Goal: Communication & Community: Answer question/provide support

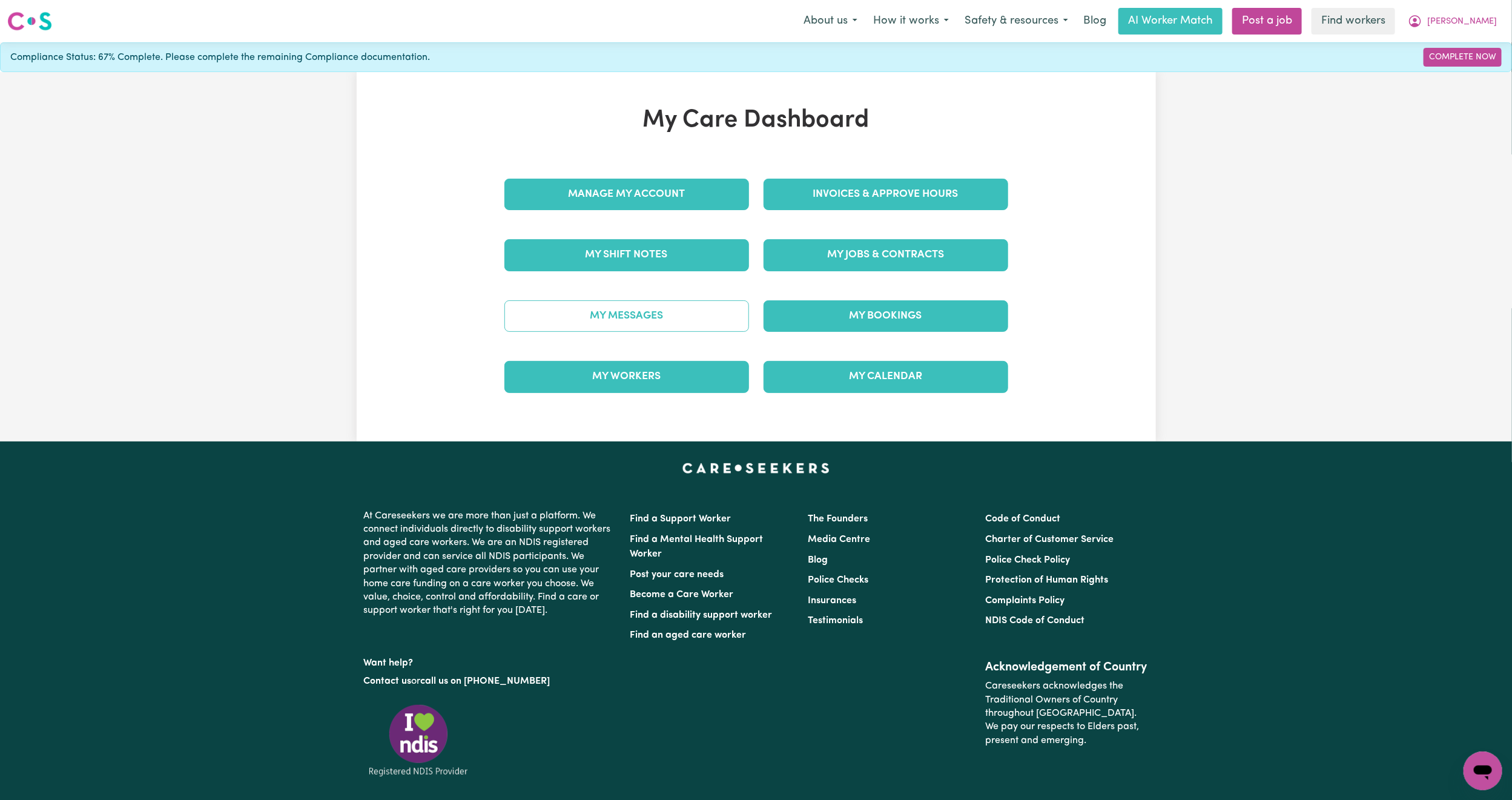
click at [606, 324] on link "My Messages" at bounding box center [627, 316] width 245 height 31
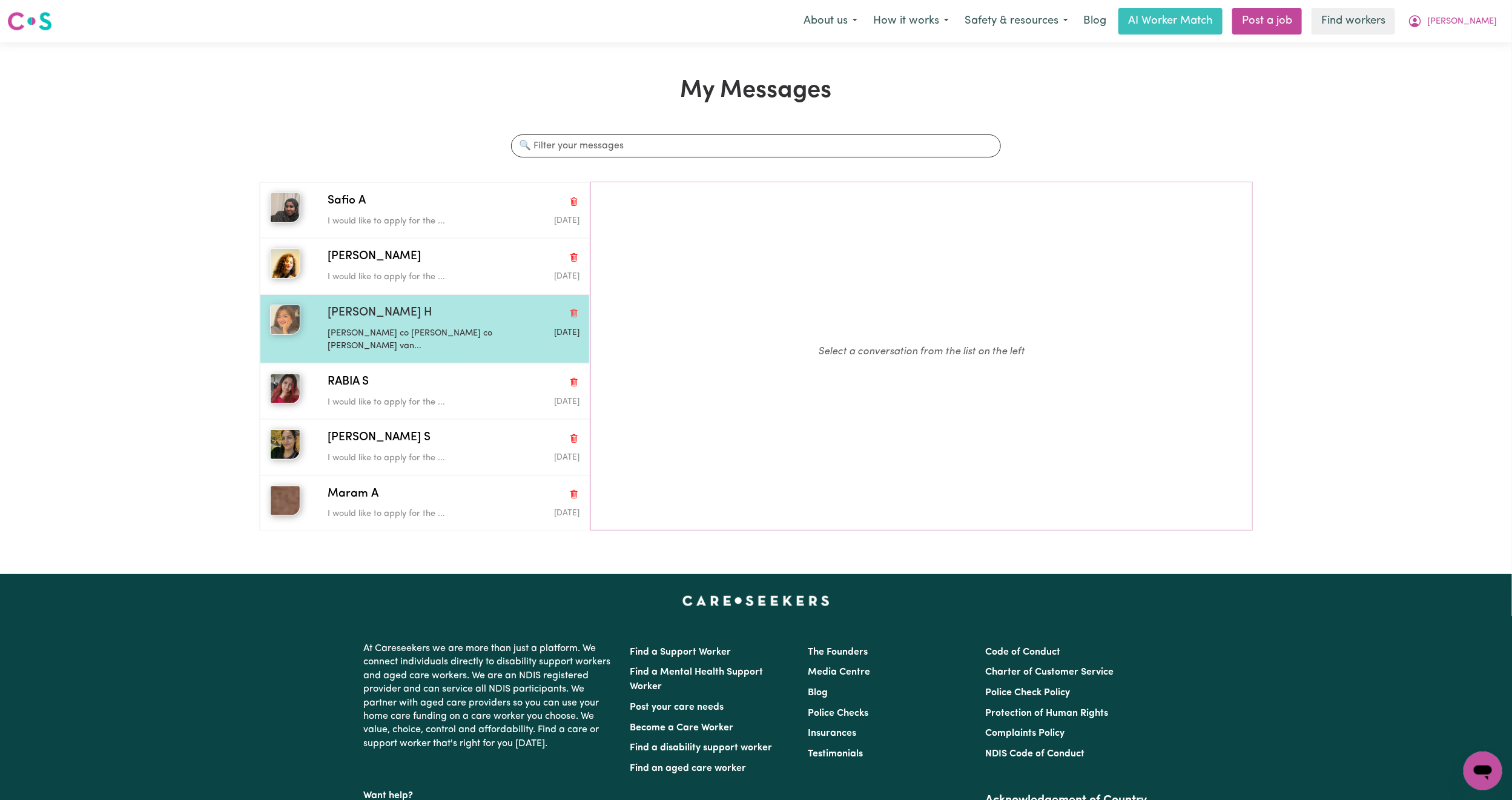
click at [344, 312] on span "[PERSON_NAME] H" at bounding box center [380, 313] width 105 height 18
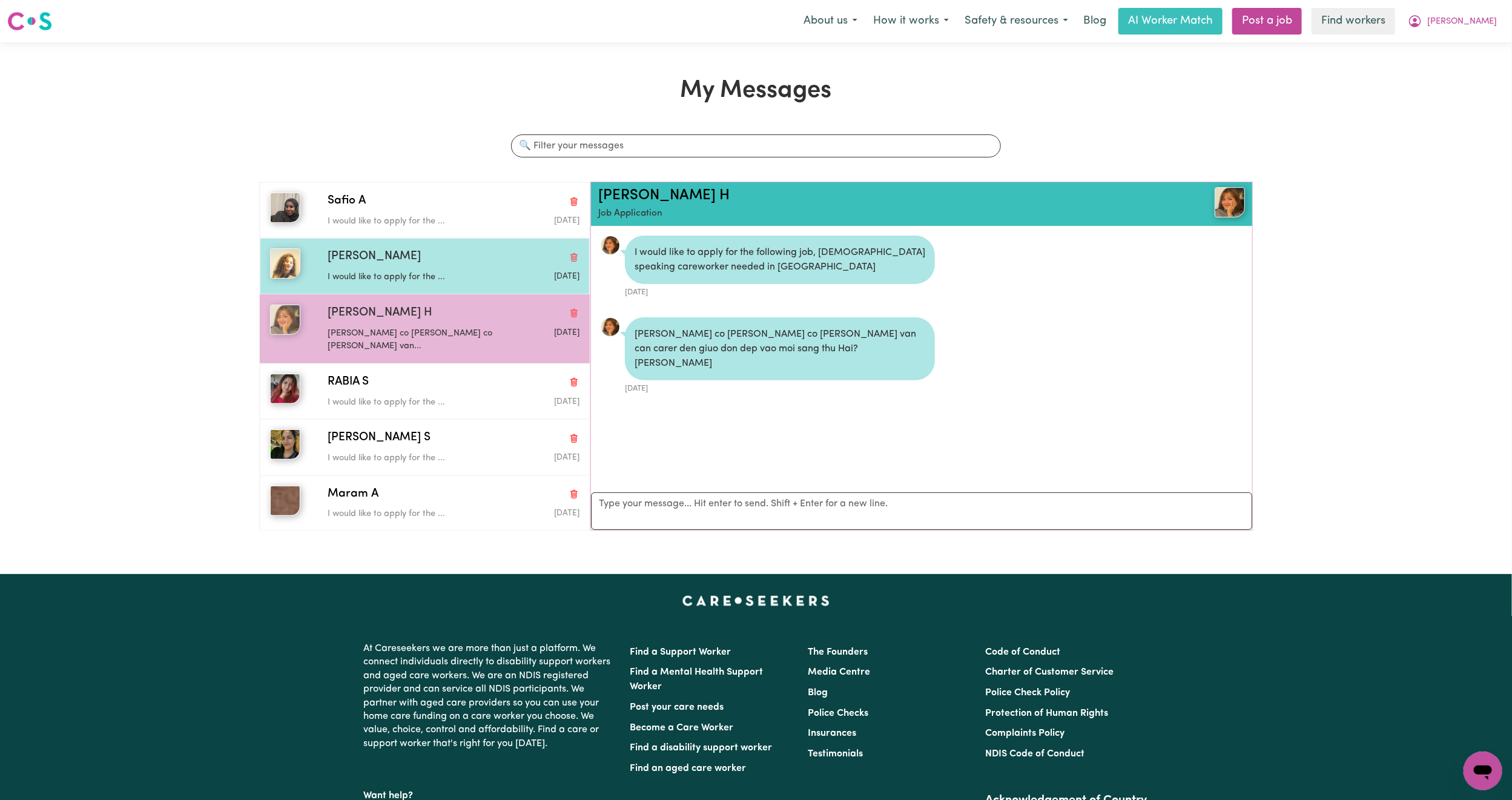
scroll to position [8, 0]
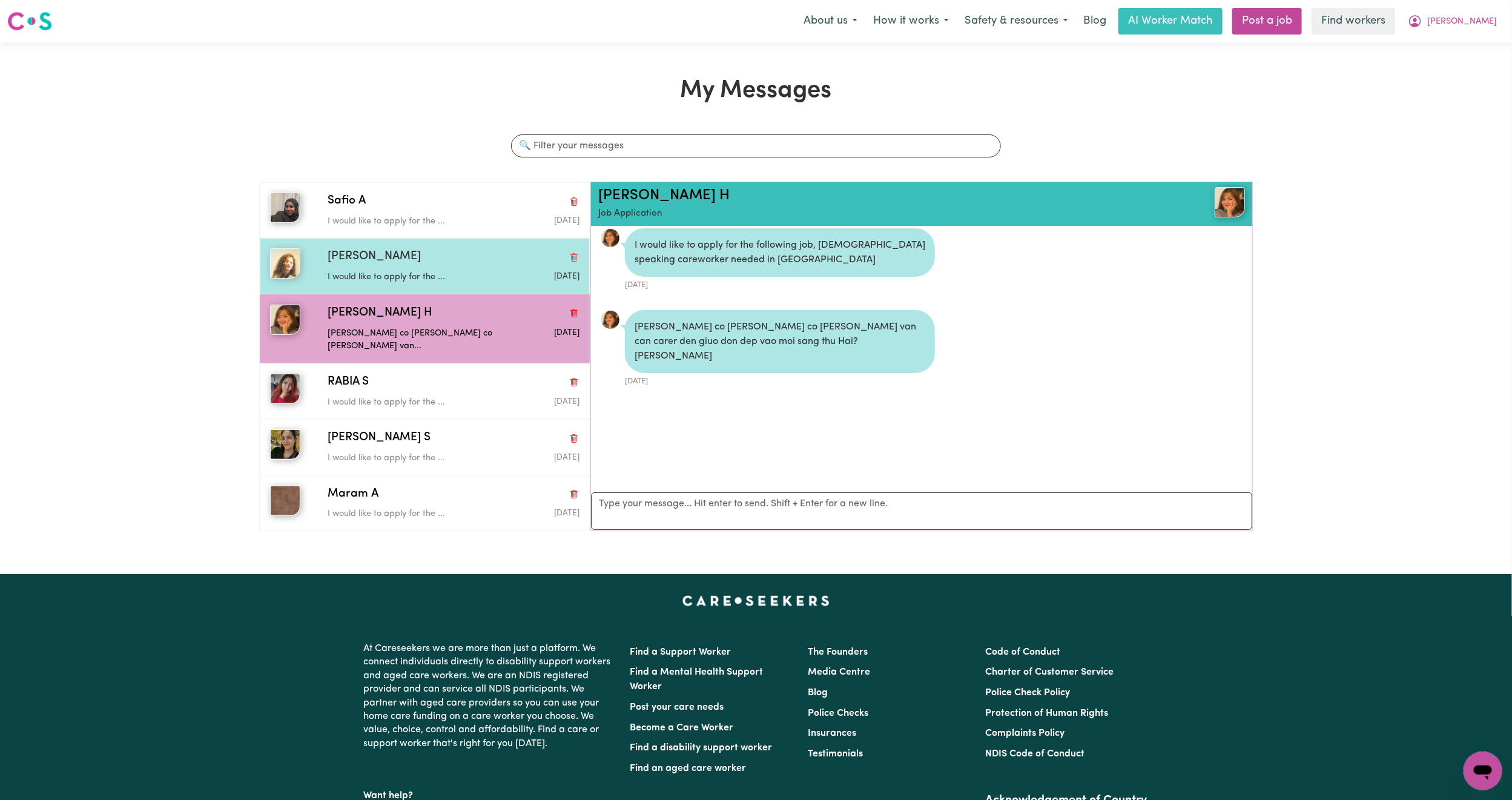
click at [443, 263] on div "[PERSON_NAME]" at bounding box center [453, 257] width 252 height 18
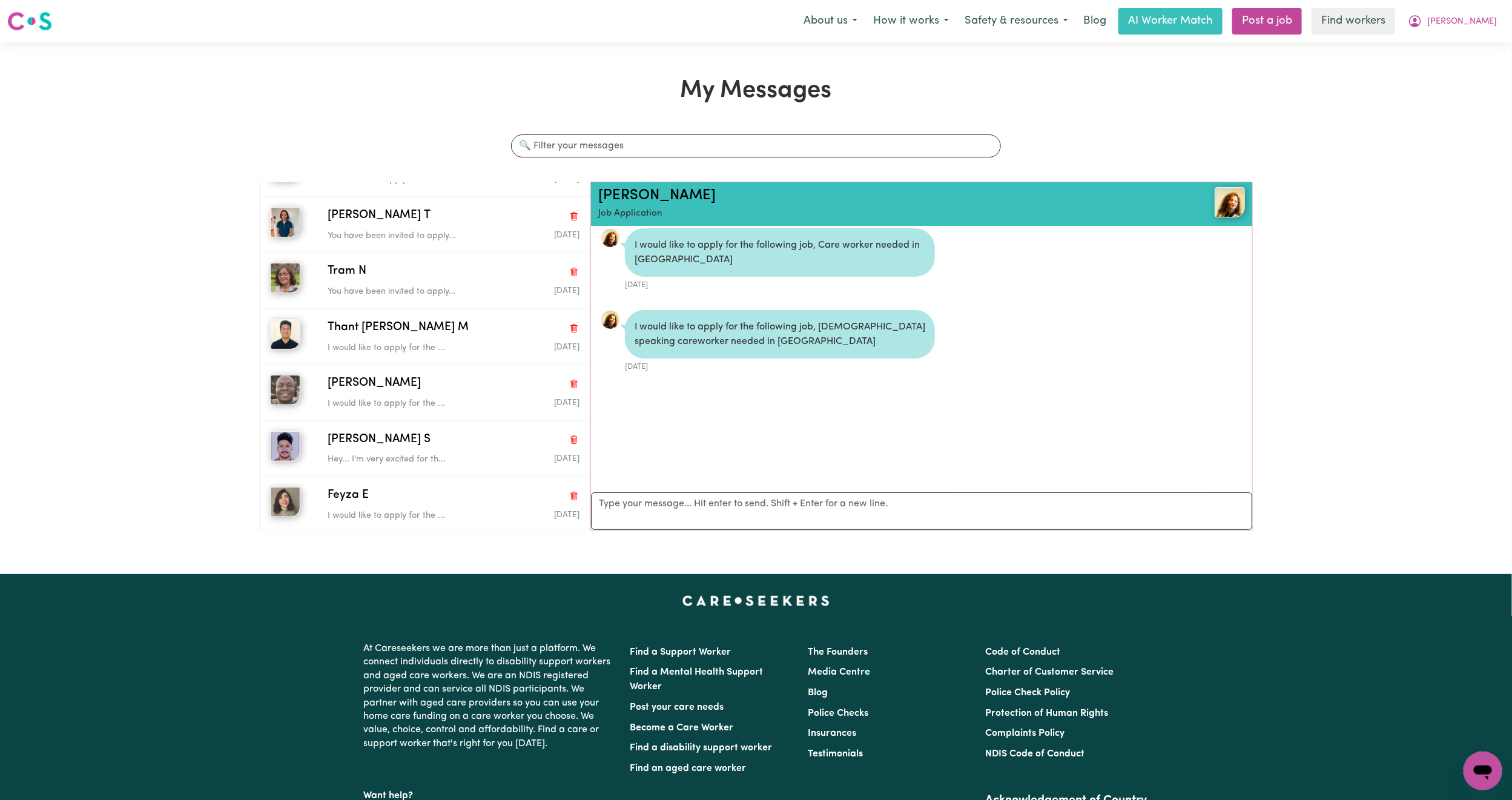
scroll to position [363, 0]
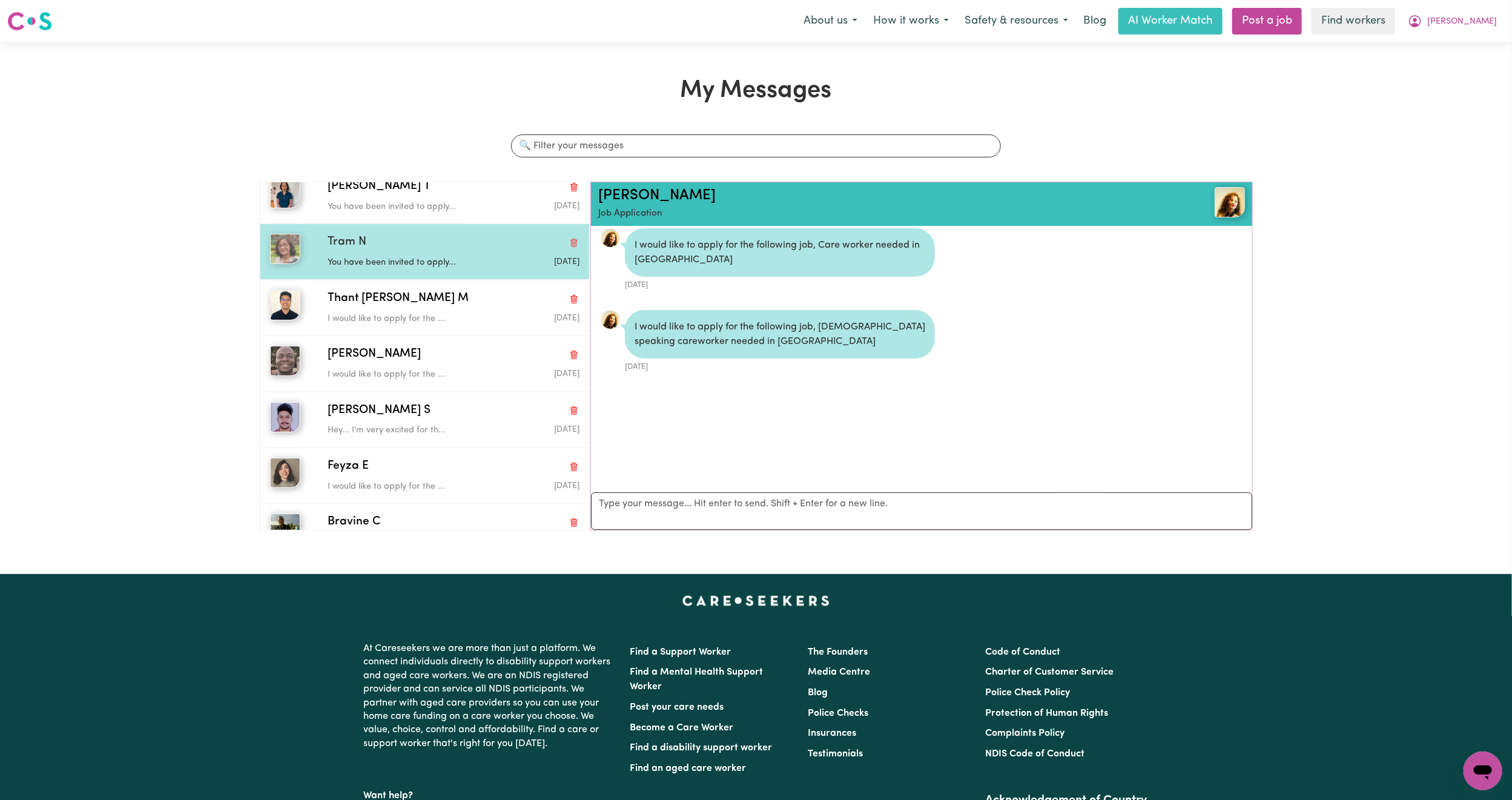
click at [422, 242] on div "Tram N" at bounding box center [453, 243] width 252 height 18
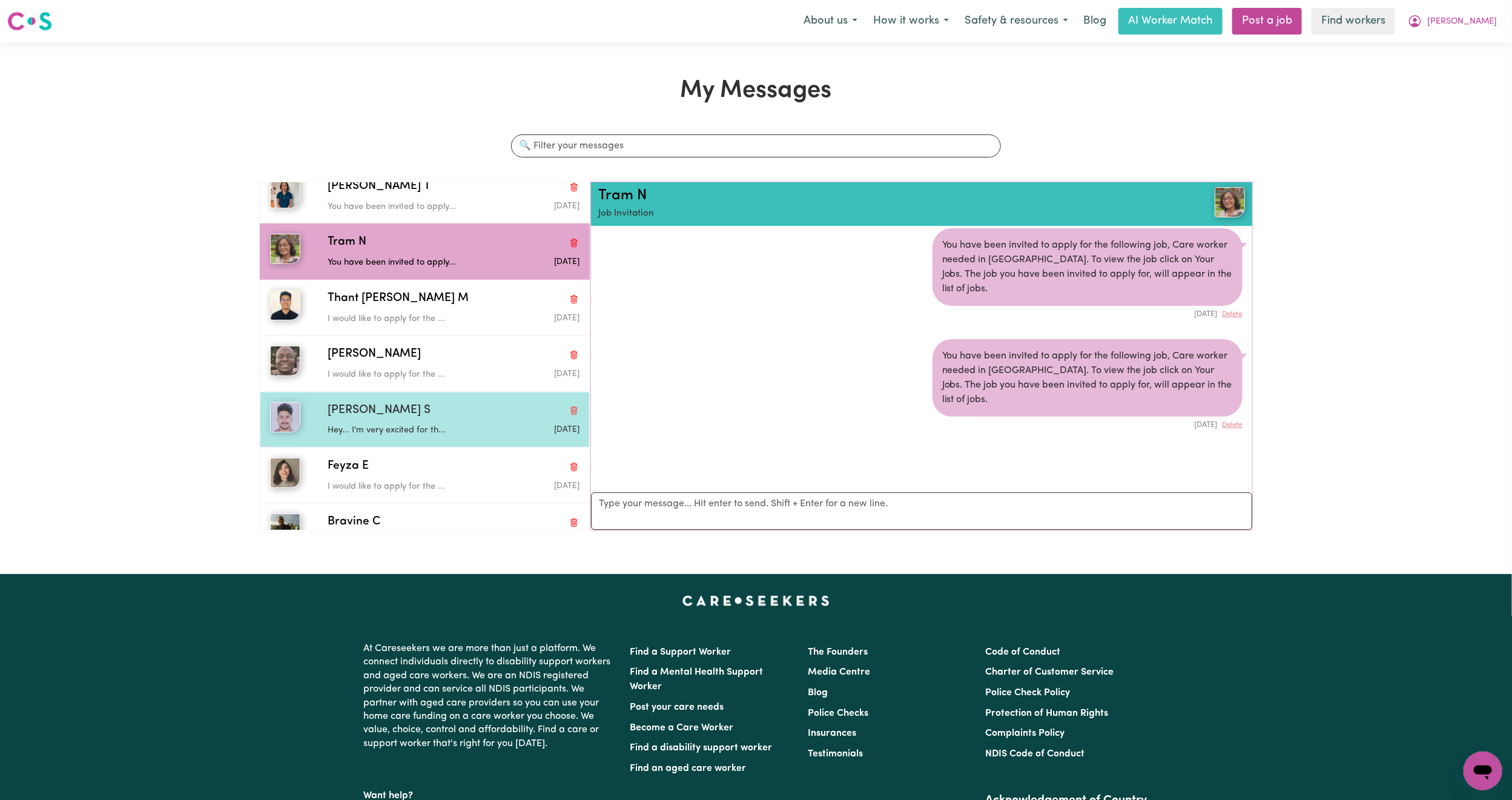
click at [434, 425] on p "Hey... I'm very excited for th..." at bounding box center [411, 430] width 168 height 13
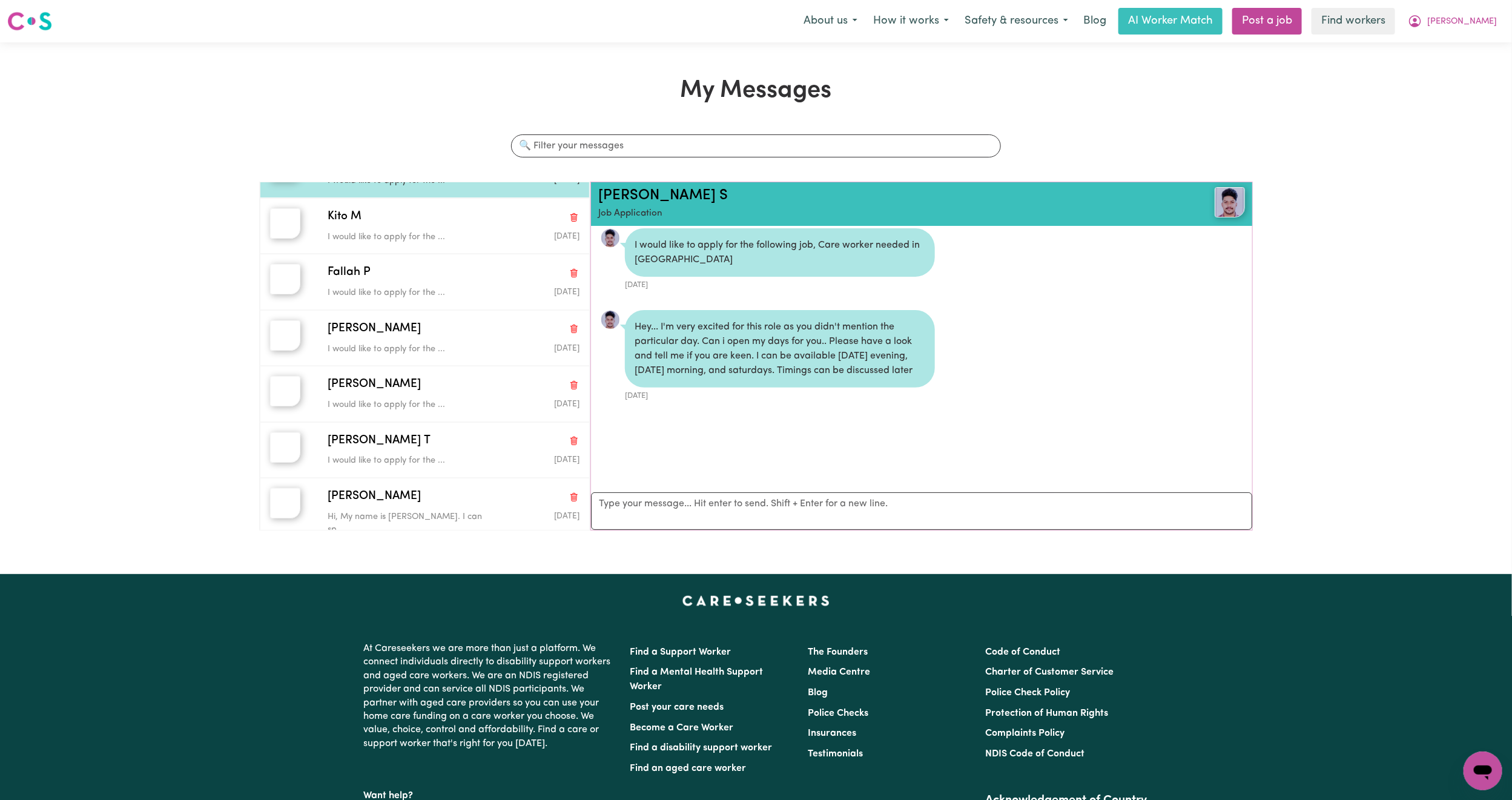
scroll to position [727, 0]
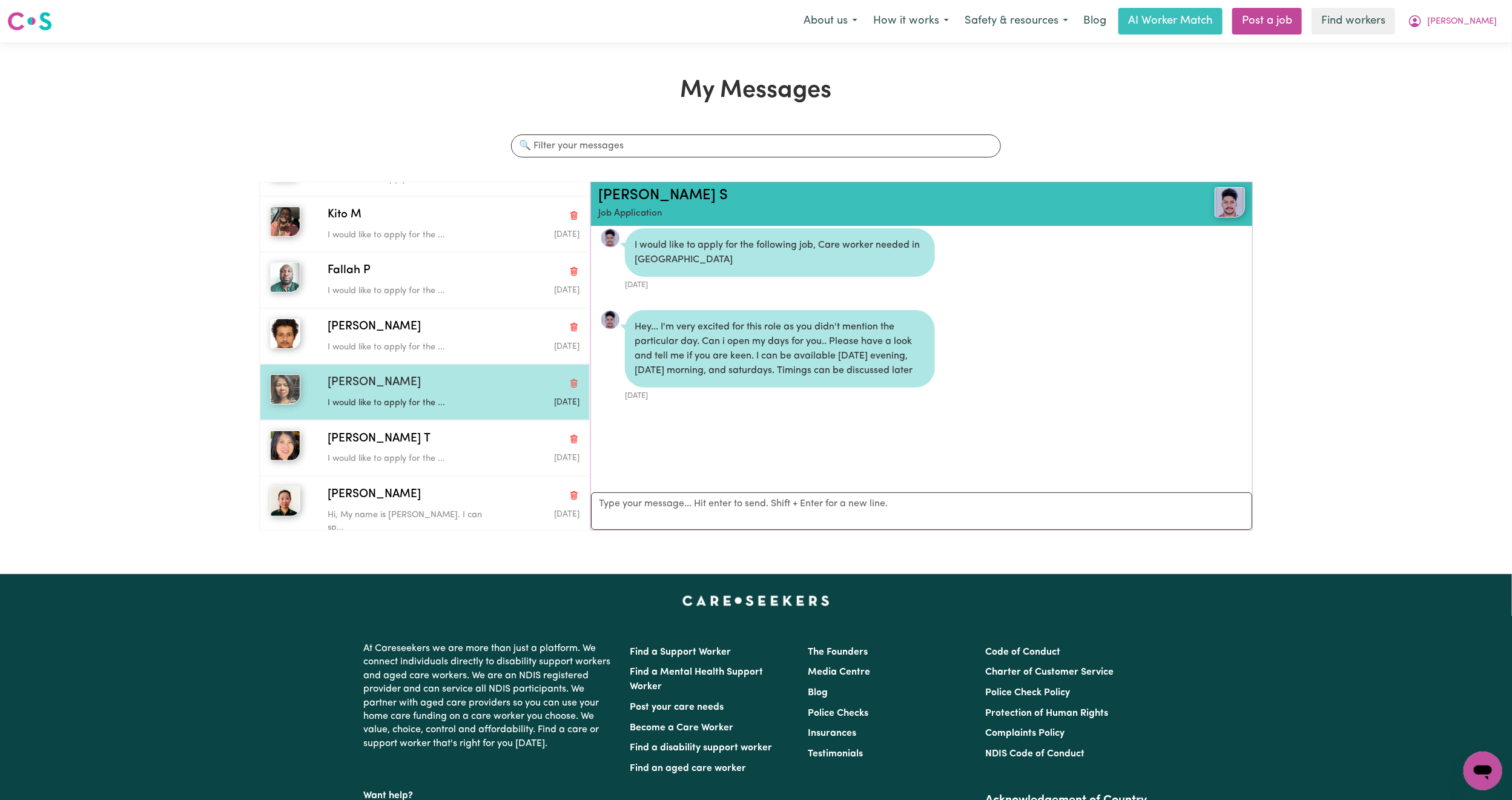
click at [429, 382] on div "[PERSON_NAME]" at bounding box center [453, 384] width 252 height 18
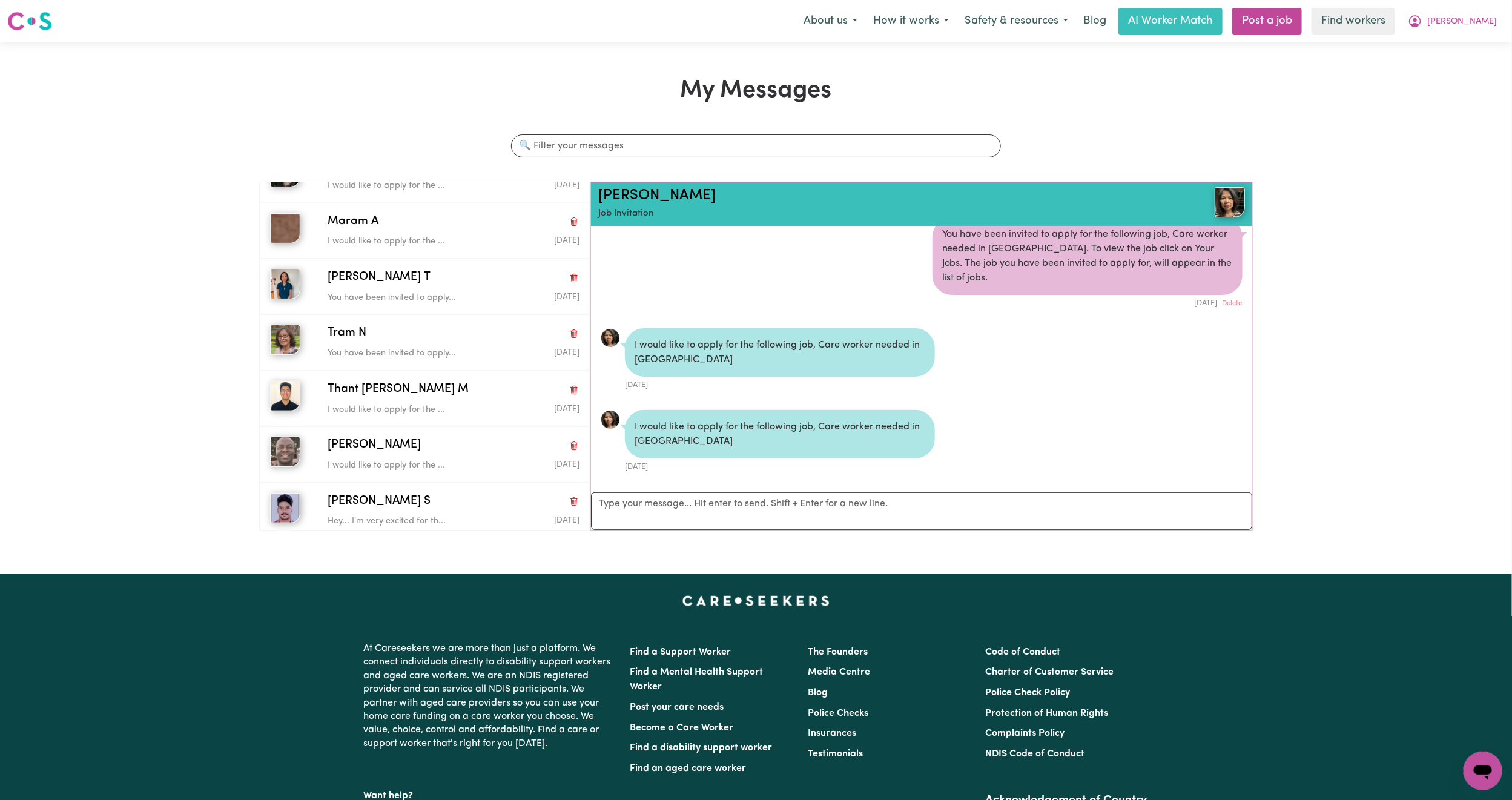
scroll to position [0, 0]
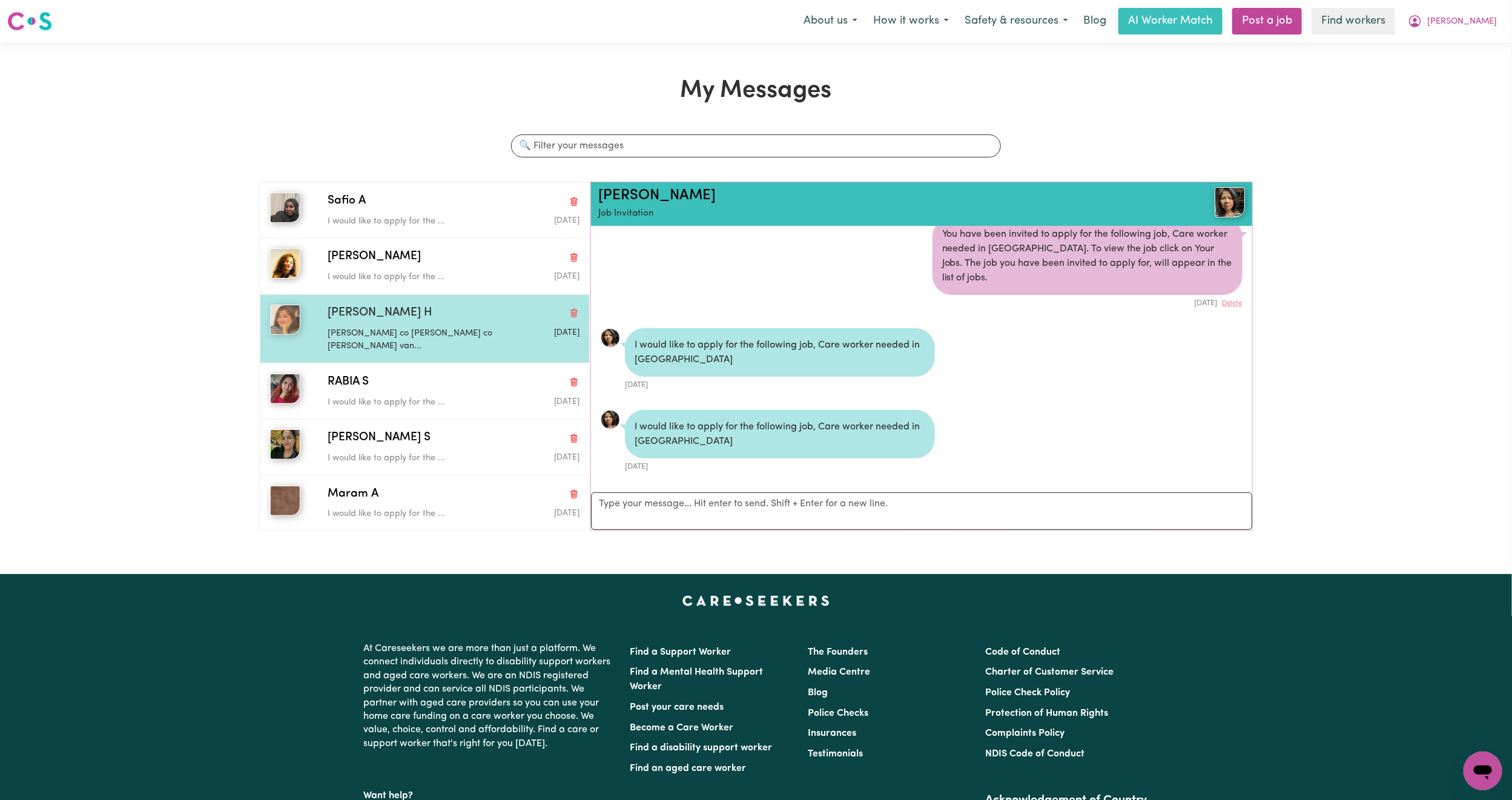
click at [437, 311] on div "[PERSON_NAME] H" at bounding box center [453, 313] width 252 height 18
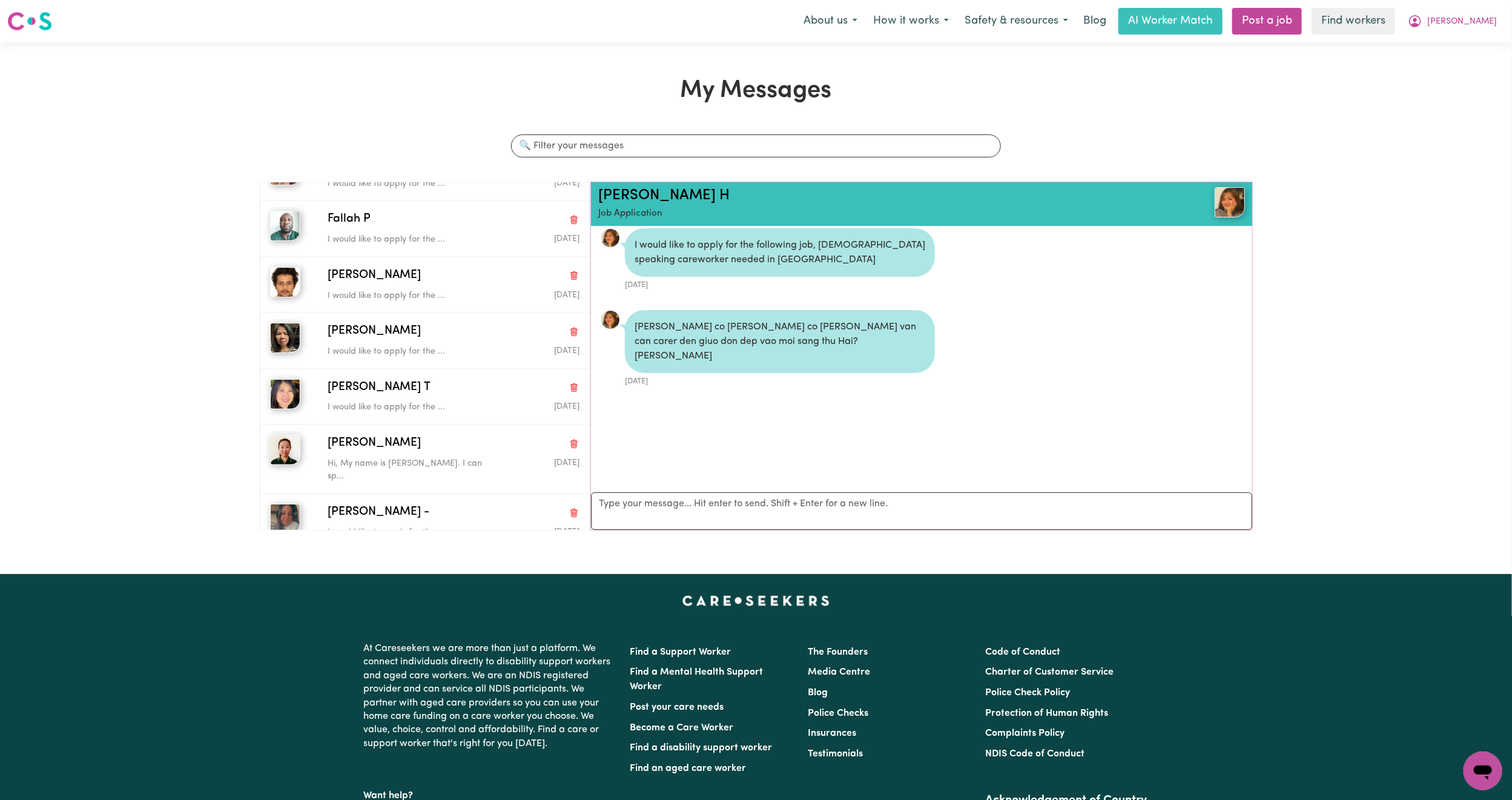
scroll to position [783, 0]
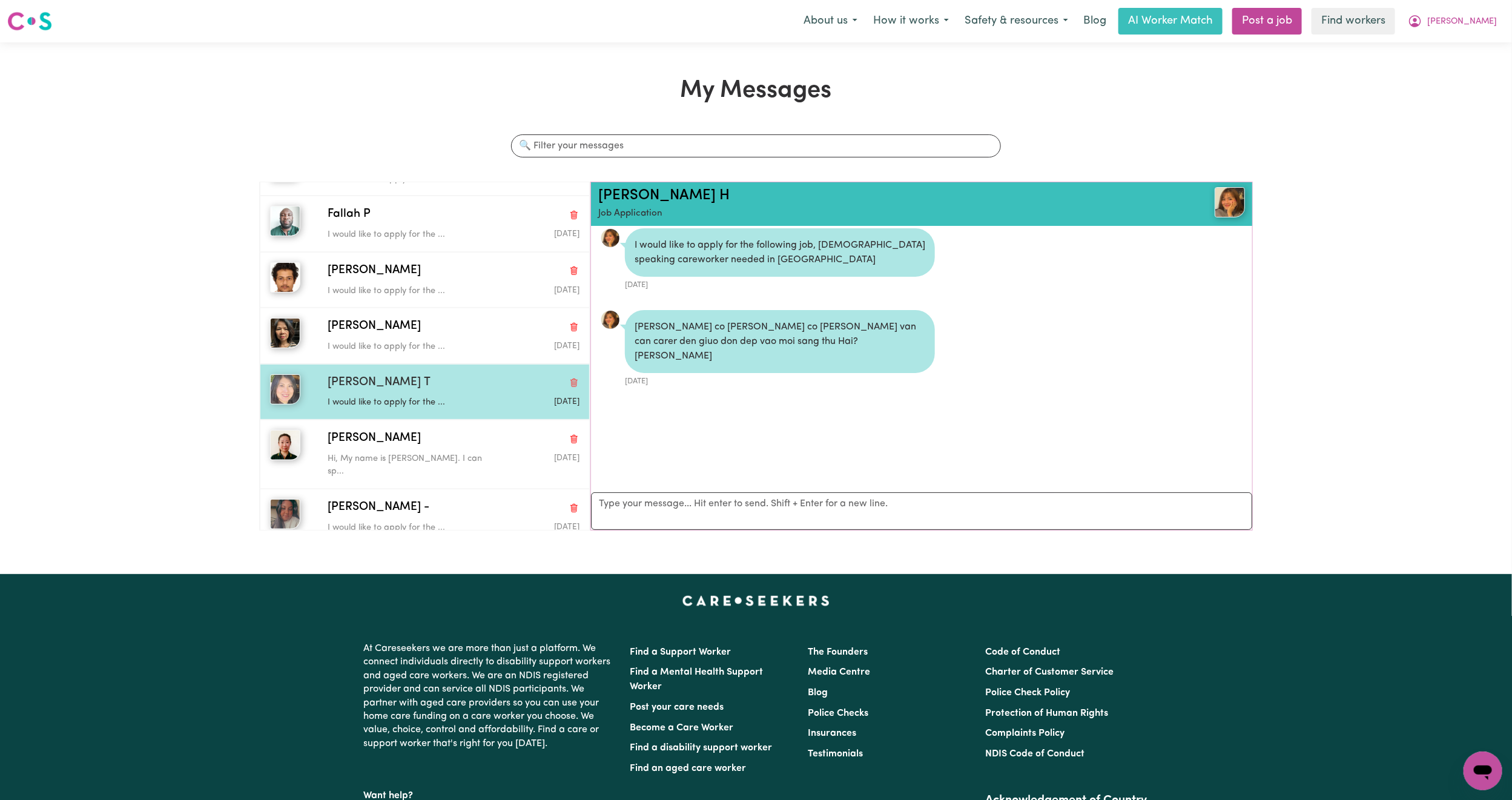
click at [442, 382] on div "[PERSON_NAME] T" at bounding box center [453, 384] width 252 height 18
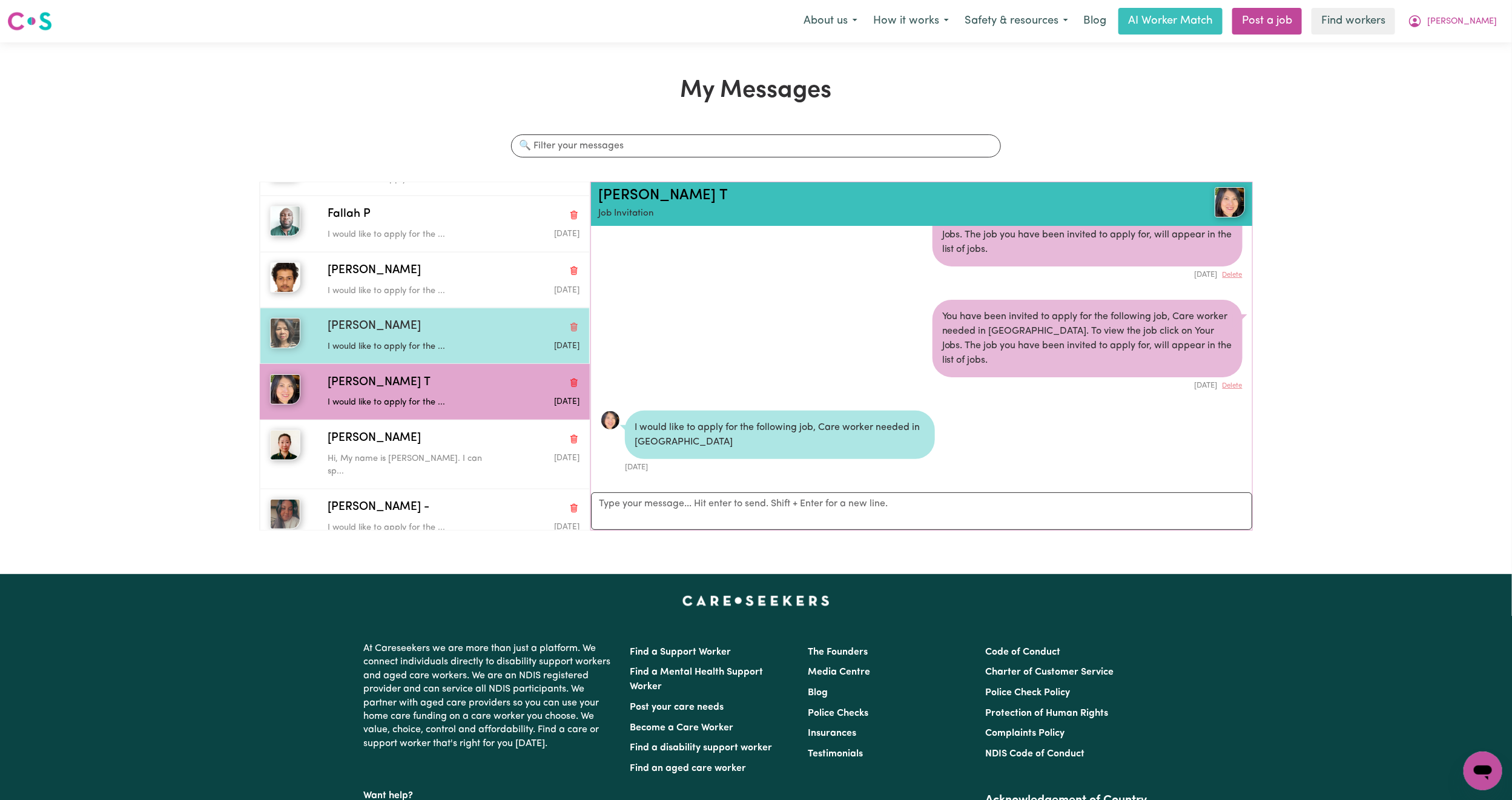
click at [448, 319] on div "[PERSON_NAME]" at bounding box center [453, 327] width 252 height 18
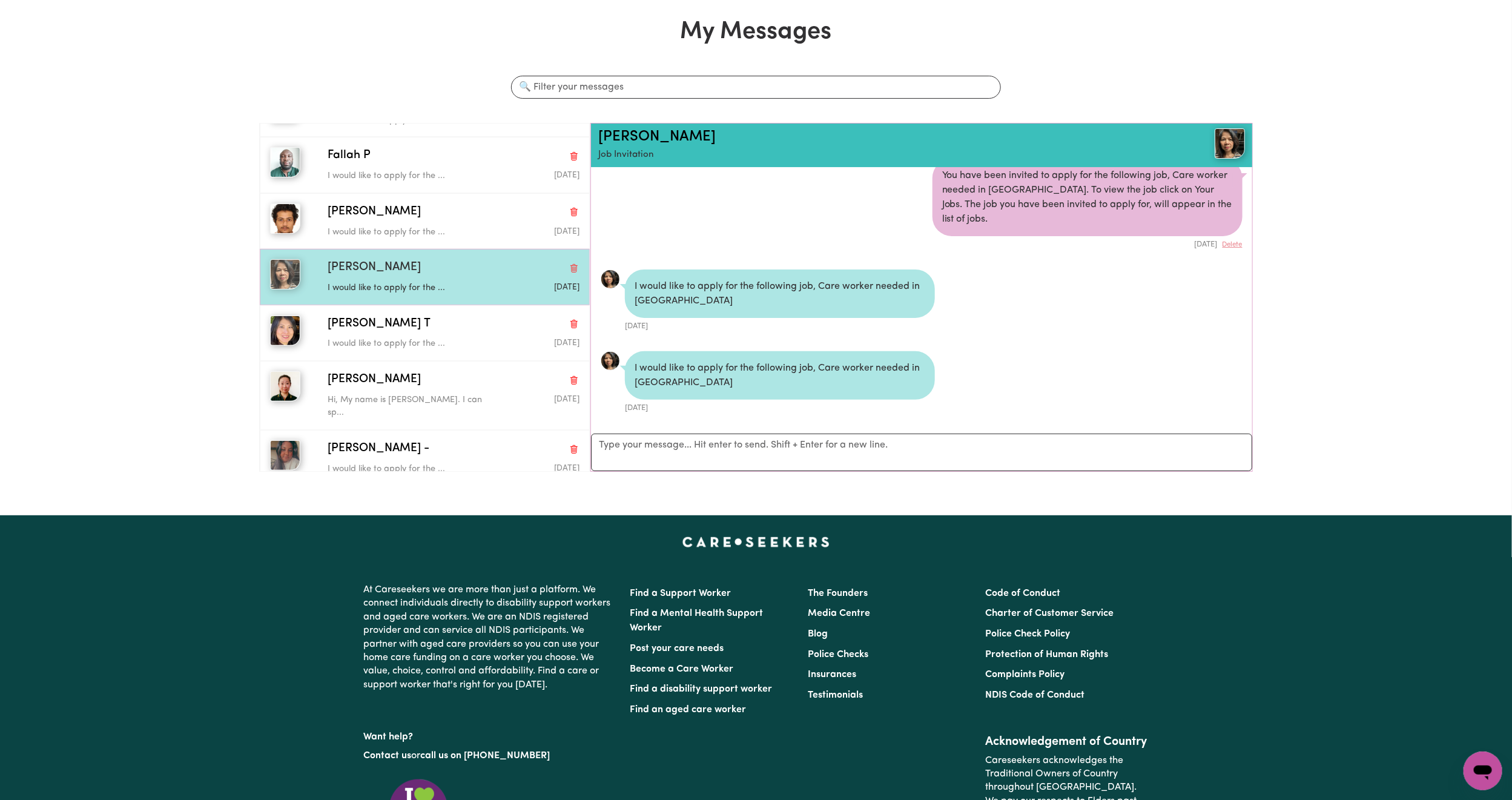
scroll to position [91, 0]
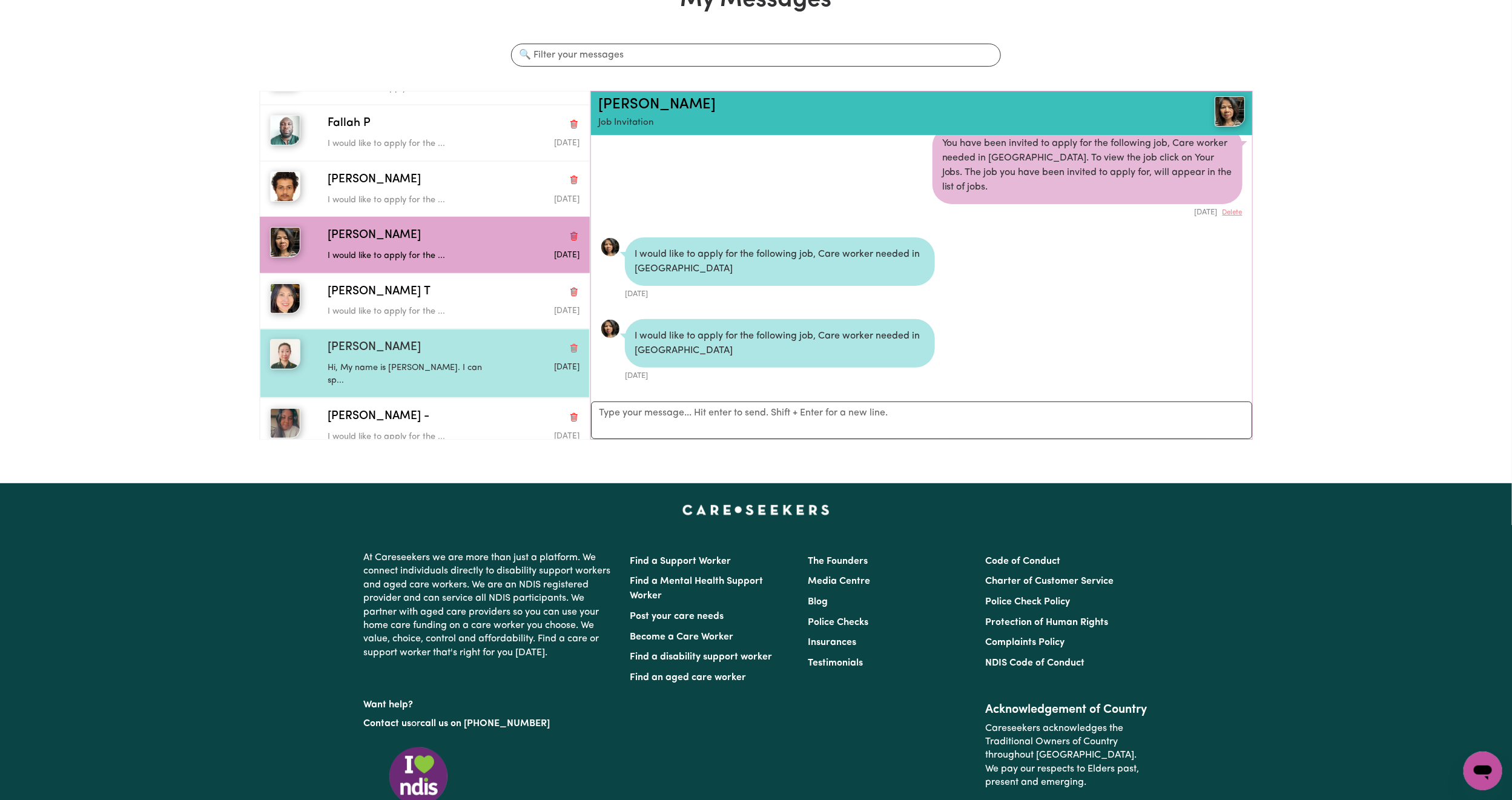
click at [460, 347] on div "[PERSON_NAME]" at bounding box center [453, 348] width 252 height 18
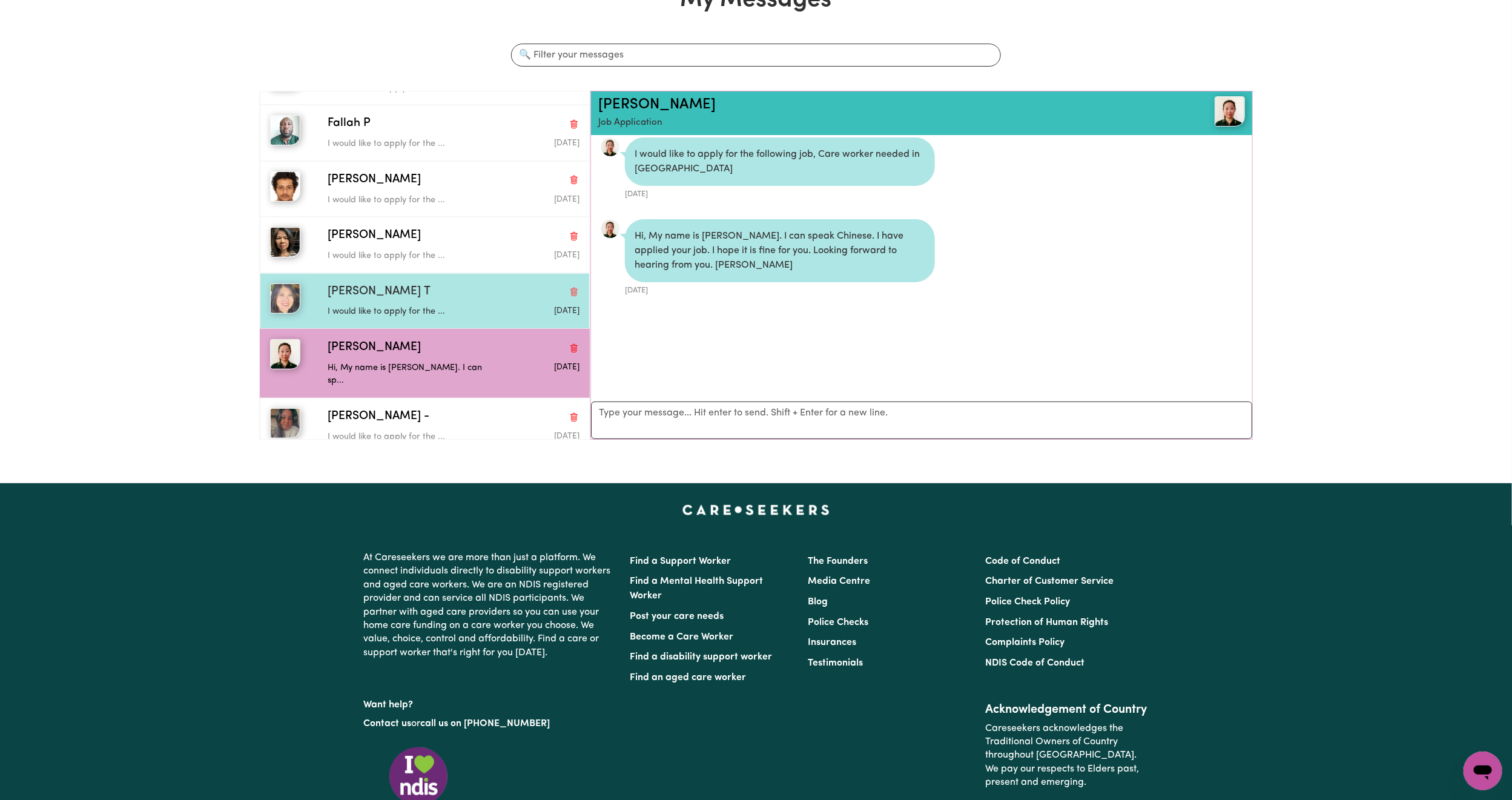
click at [456, 311] on p "I would like to apply for the ..." at bounding box center [411, 311] width 168 height 13
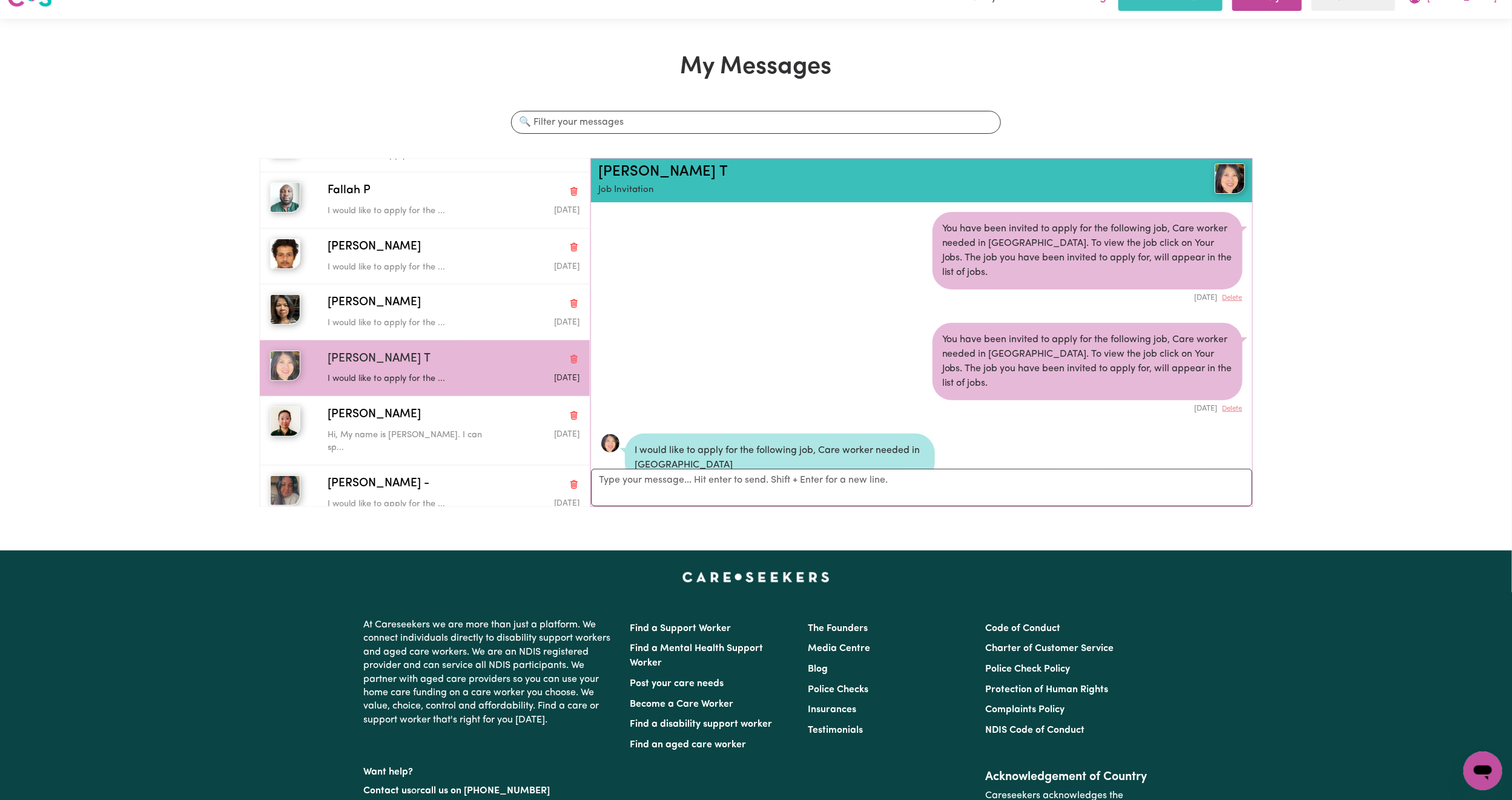
scroll to position [0, 0]
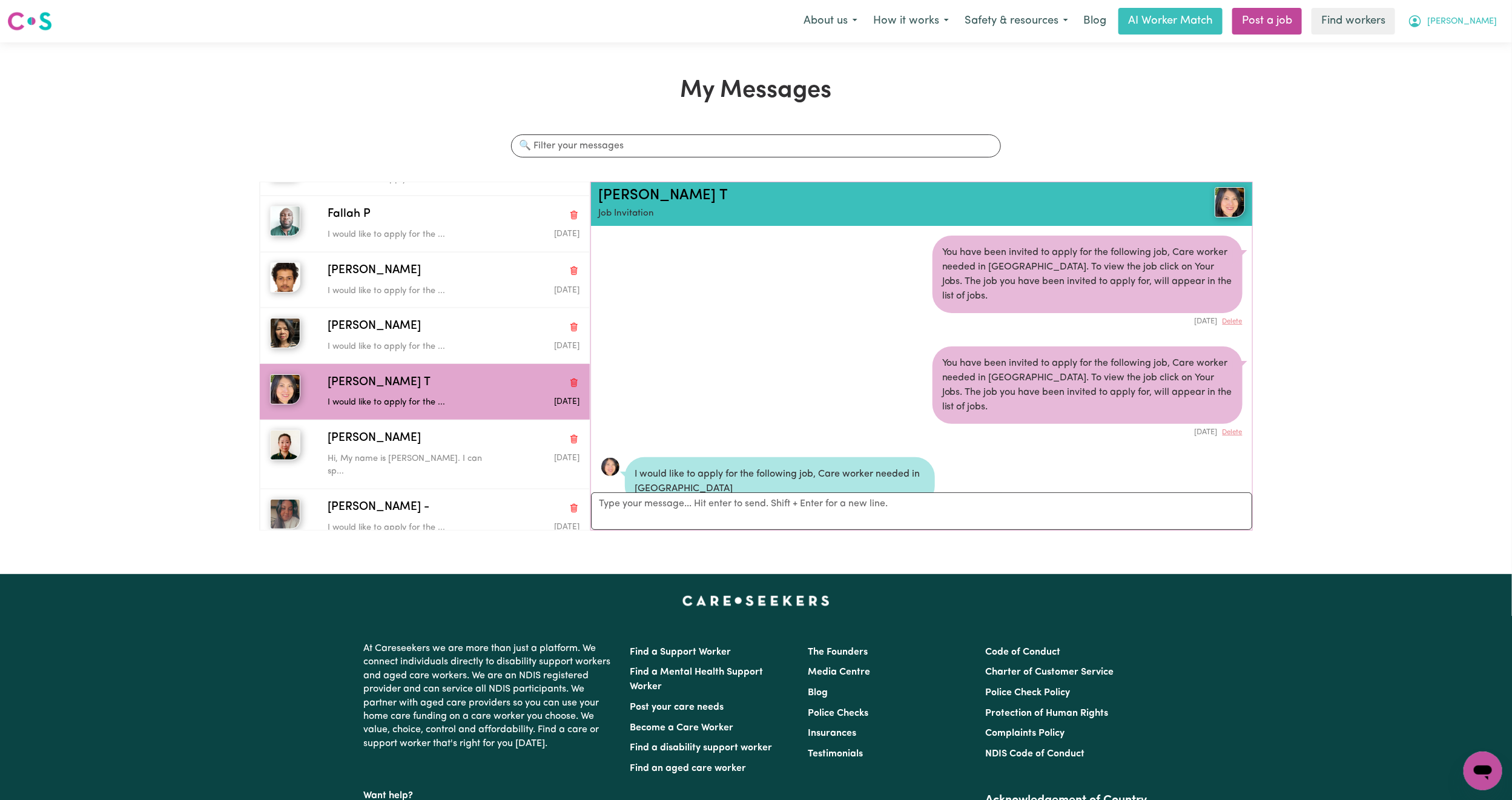
click at [1492, 28] on span "[PERSON_NAME]" at bounding box center [1462, 21] width 69 height 13
click at [1465, 64] on link "Logout" at bounding box center [1457, 69] width 96 height 23
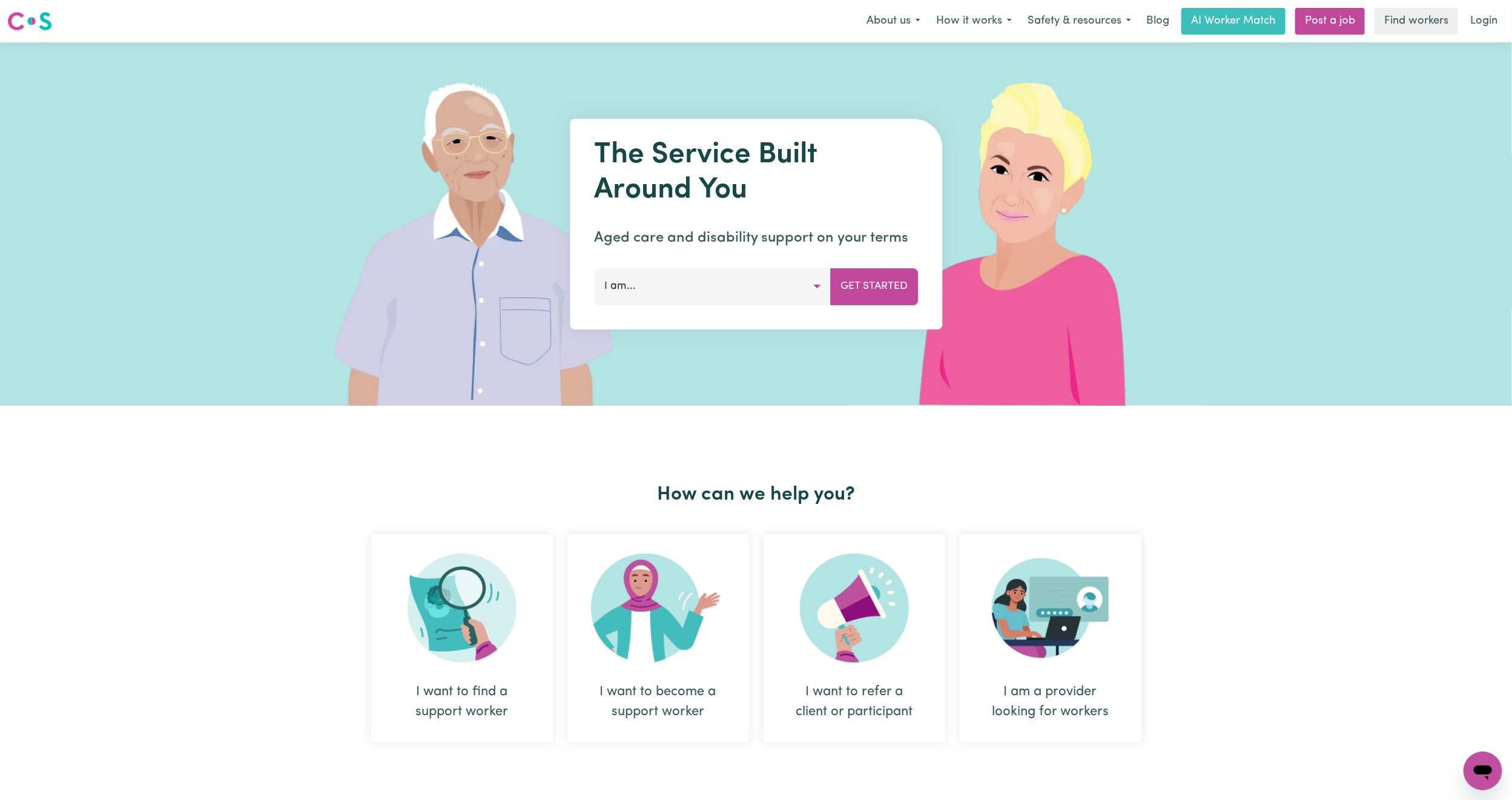
click at [1492, 24] on link "Login" at bounding box center [1484, 21] width 42 height 27
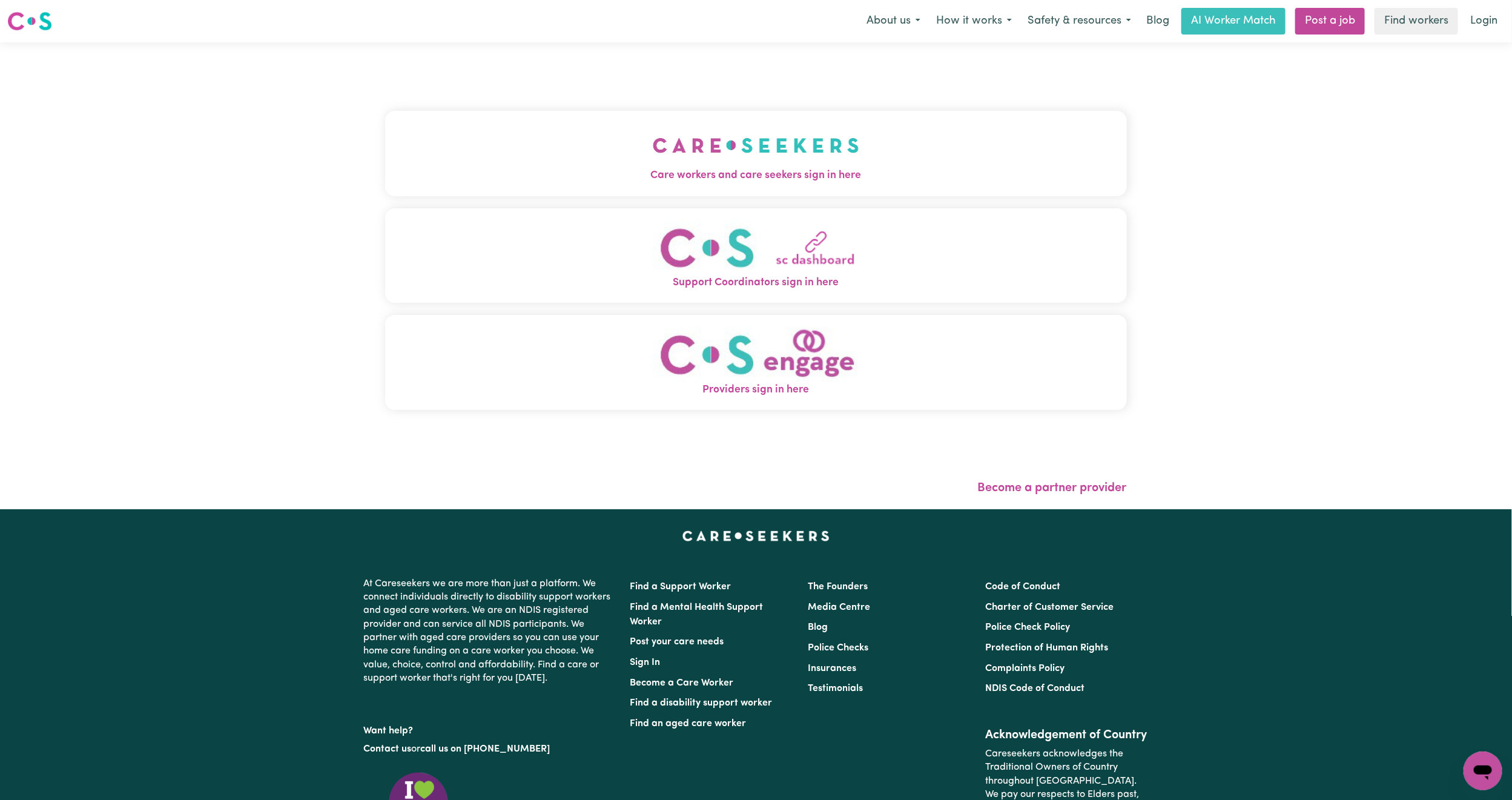
click at [653, 141] on img "Care workers and care seekers sign in here" at bounding box center [756, 145] width 206 height 44
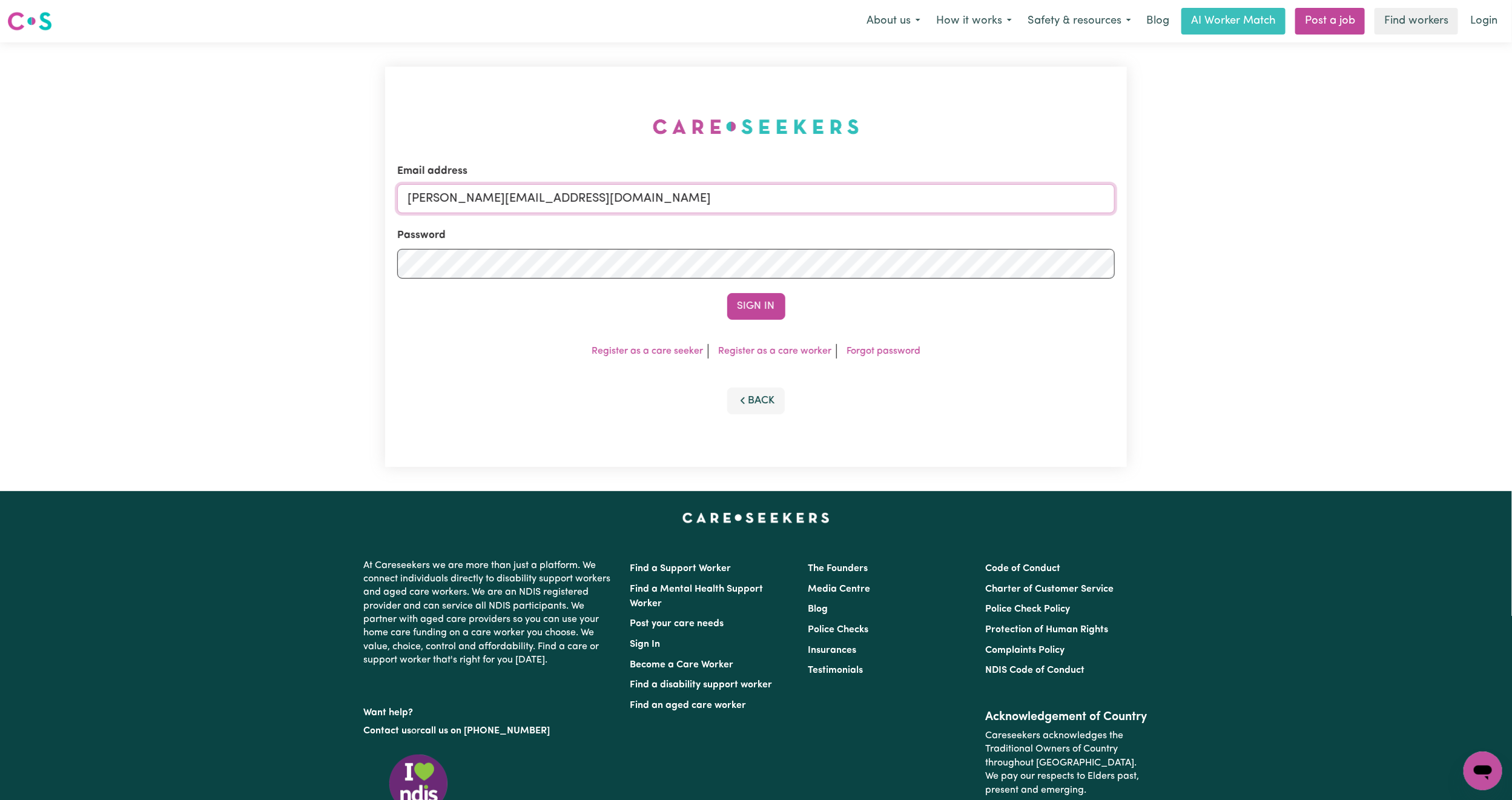
click at [546, 202] on input "[PERSON_NAME][EMAIL_ADDRESS][DOMAIN_NAME]" at bounding box center [756, 198] width 718 height 29
click at [924, 264] on form "Email address [EMAIL_ADDRESS][PERSON_NAME][DOMAIN_NAME] Password Sign In" at bounding box center [756, 242] width 718 height 157
type input "superuser~[EMAIL_ADDRESS][DOMAIN_NAME]"
click at [727, 293] on button "Sign In" at bounding box center [756, 306] width 58 height 27
